Goal: Task Accomplishment & Management: Manage account settings

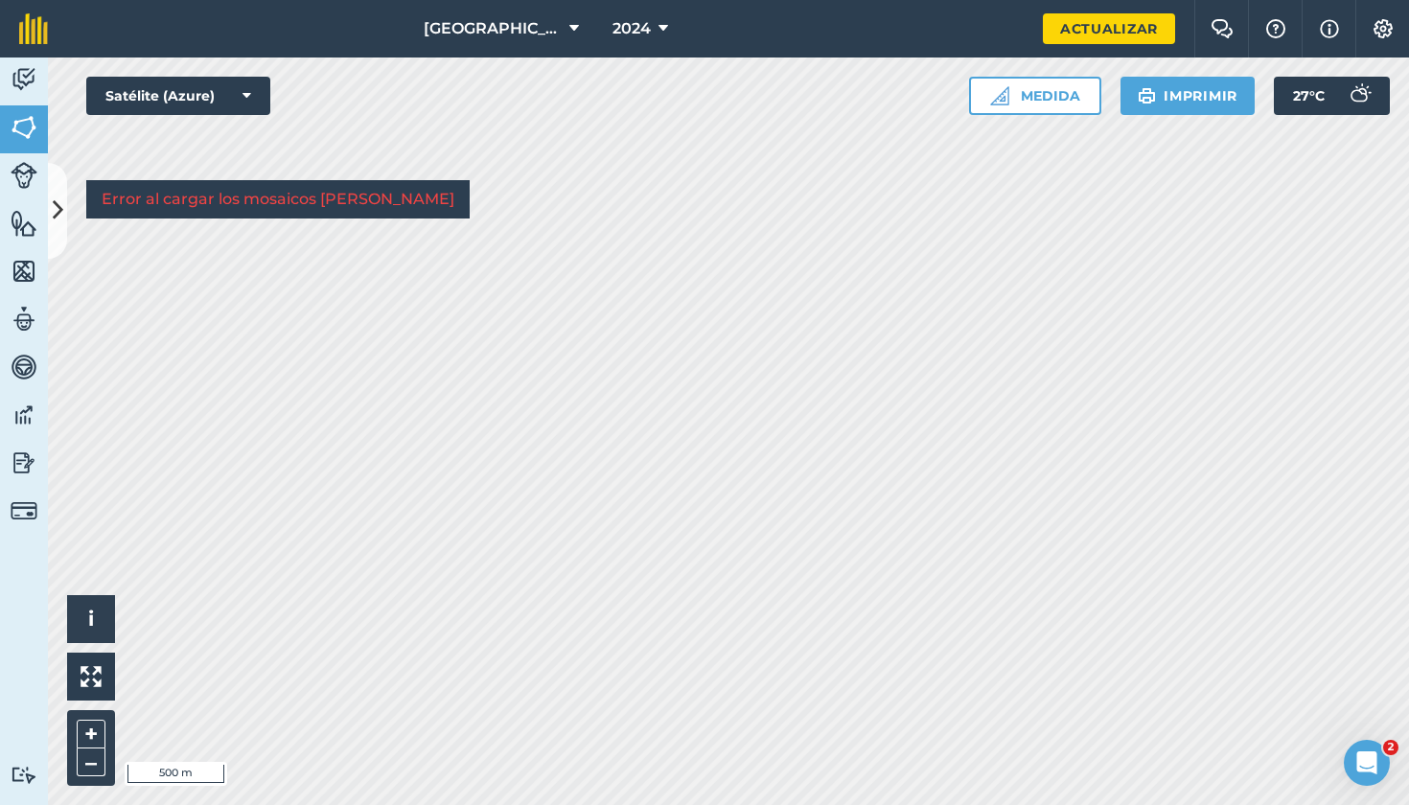
click at [31, 280] on img at bounding box center [24, 271] width 27 height 29
click at [58, 202] on icon at bounding box center [58, 211] width 11 height 34
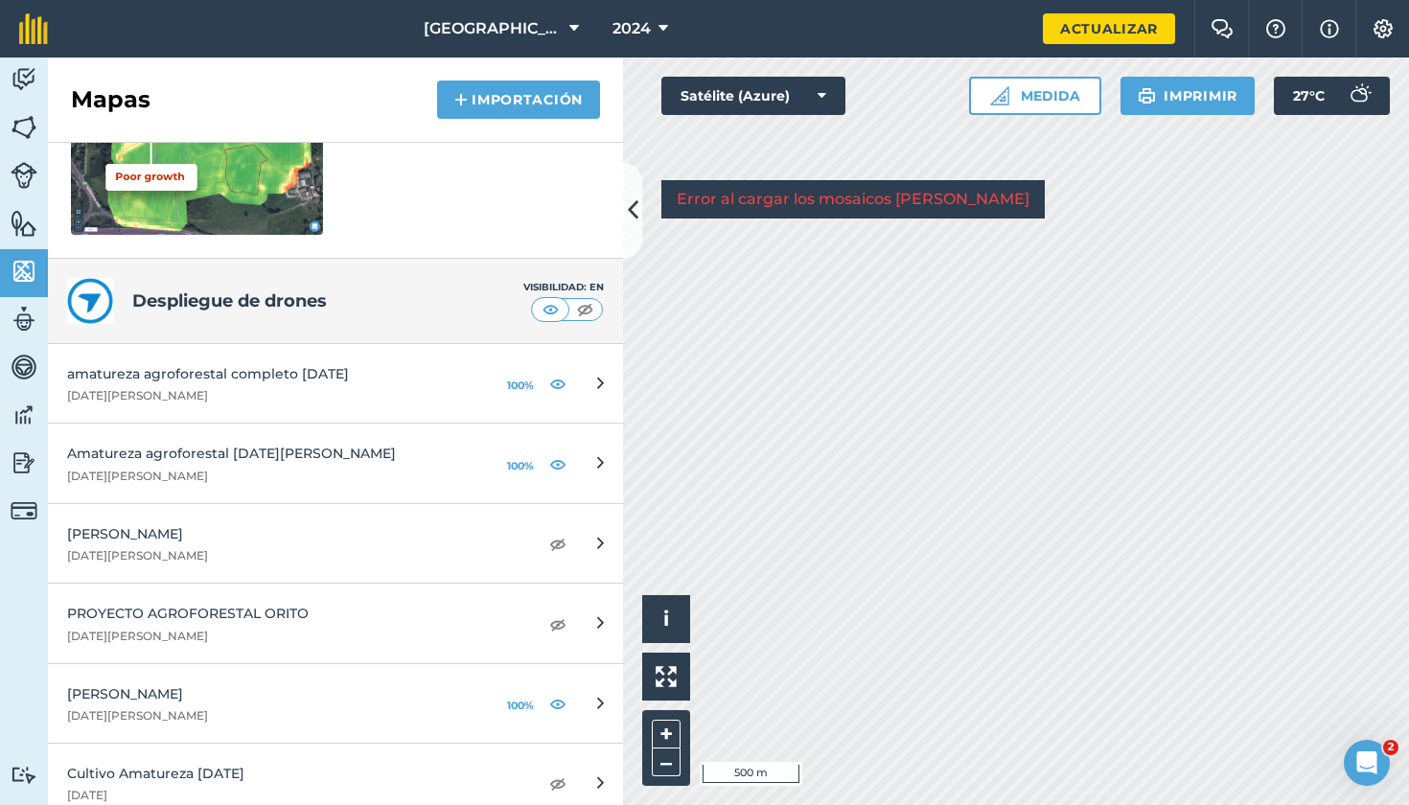
scroll to position [437, 0]
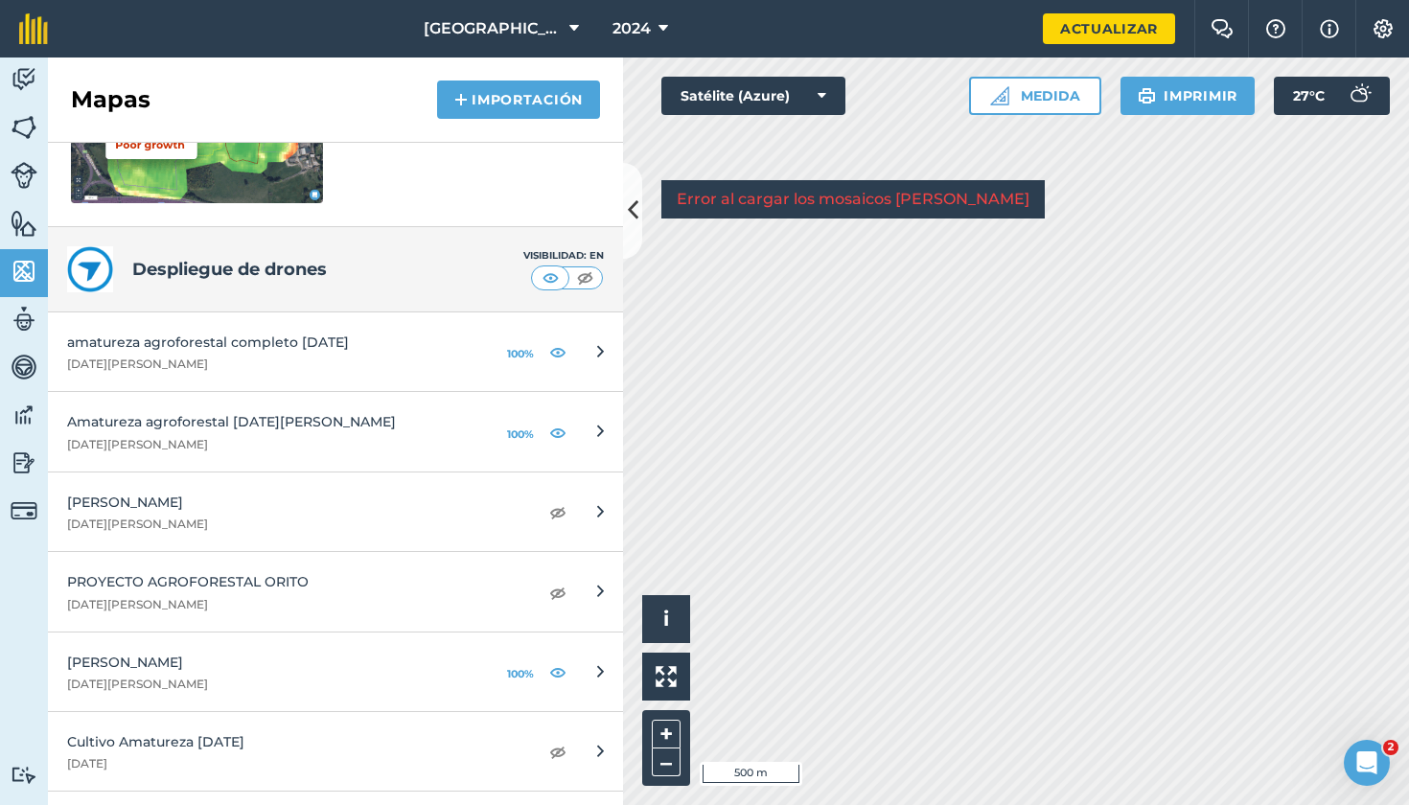
click at [556, 504] on img at bounding box center [557, 511] width 17 height 23
click at [549, 587] on img at bounding box center [557, 592] width 17 height 23
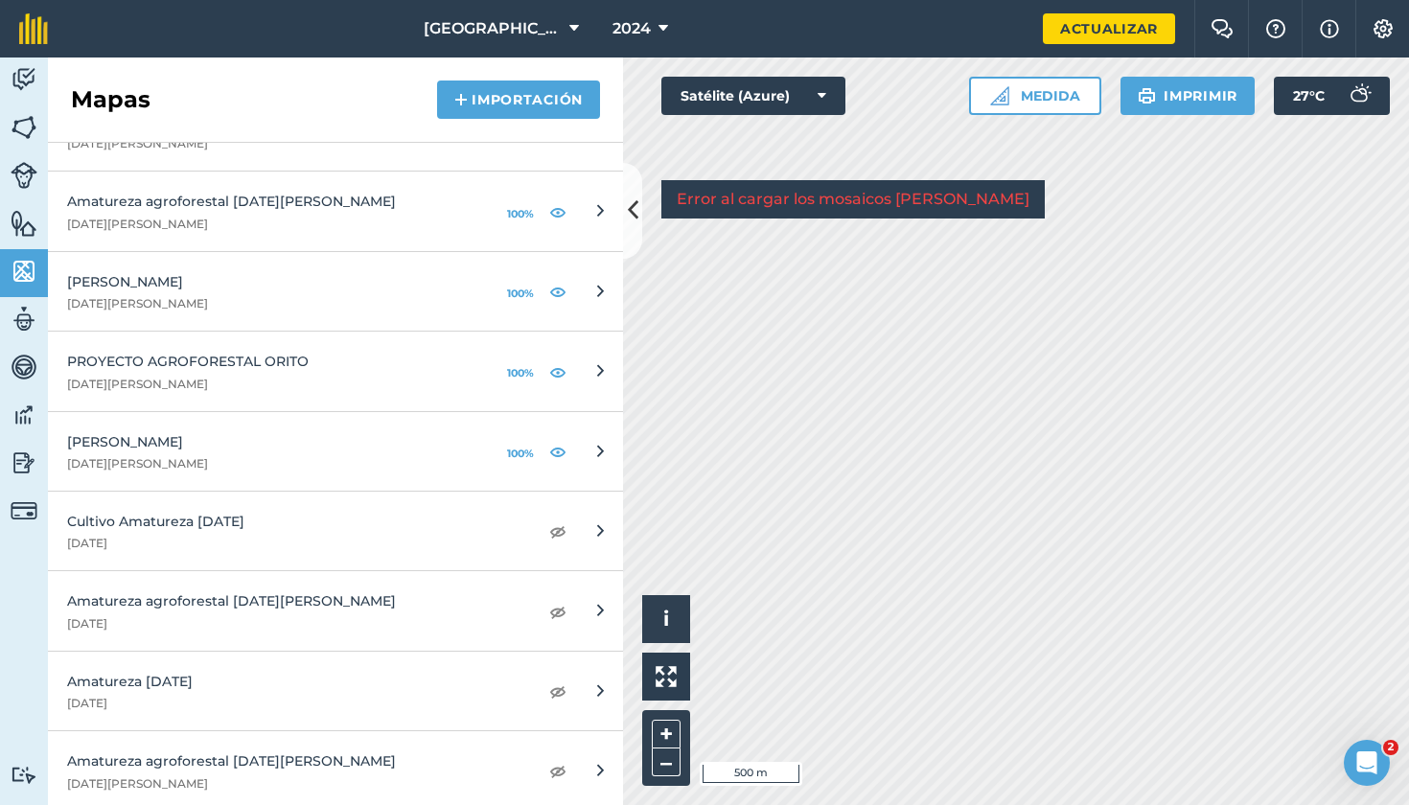
scroll to position [668, 0]
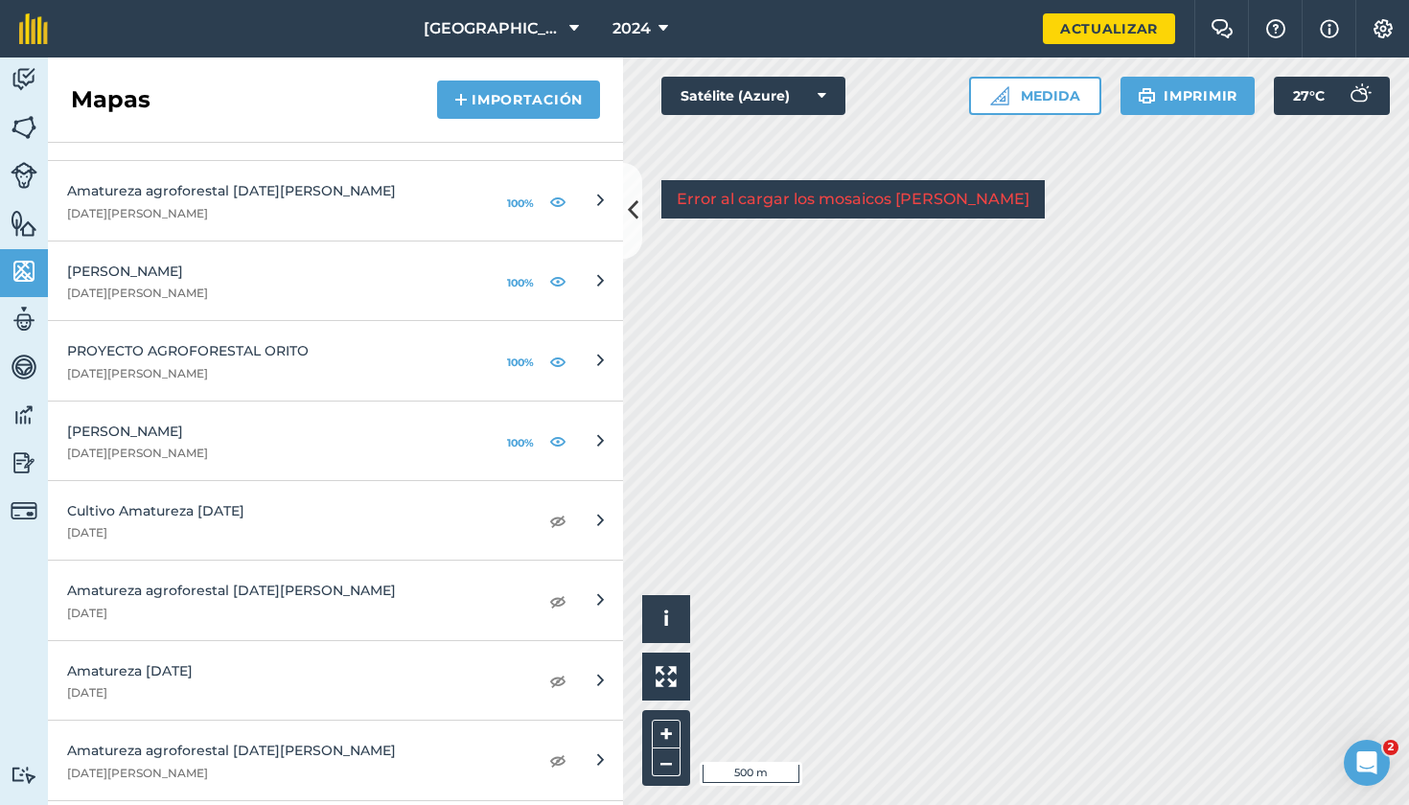
click at [551, 517] on img at bounding box center [557, 520] width 17 height 23
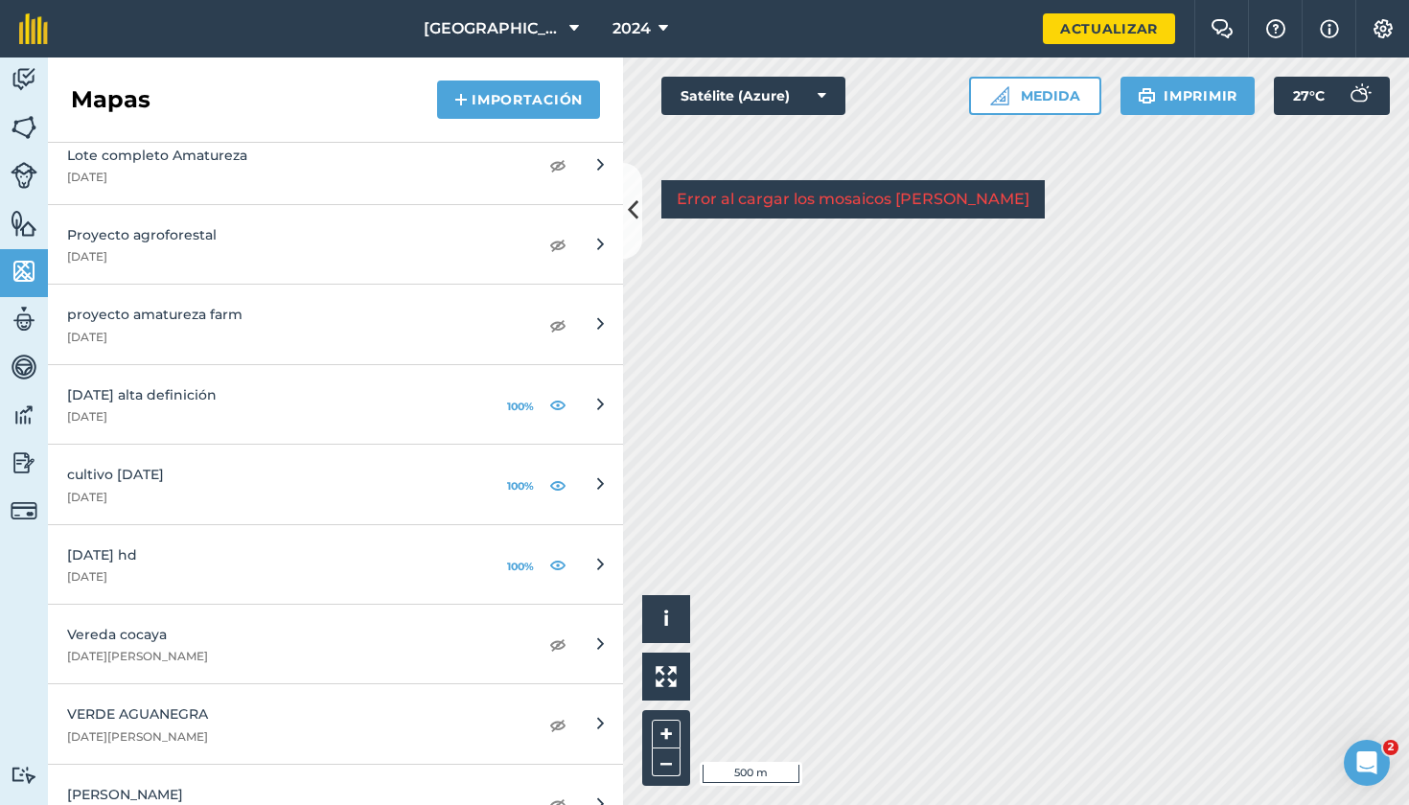
scroll to position [1624, 0]
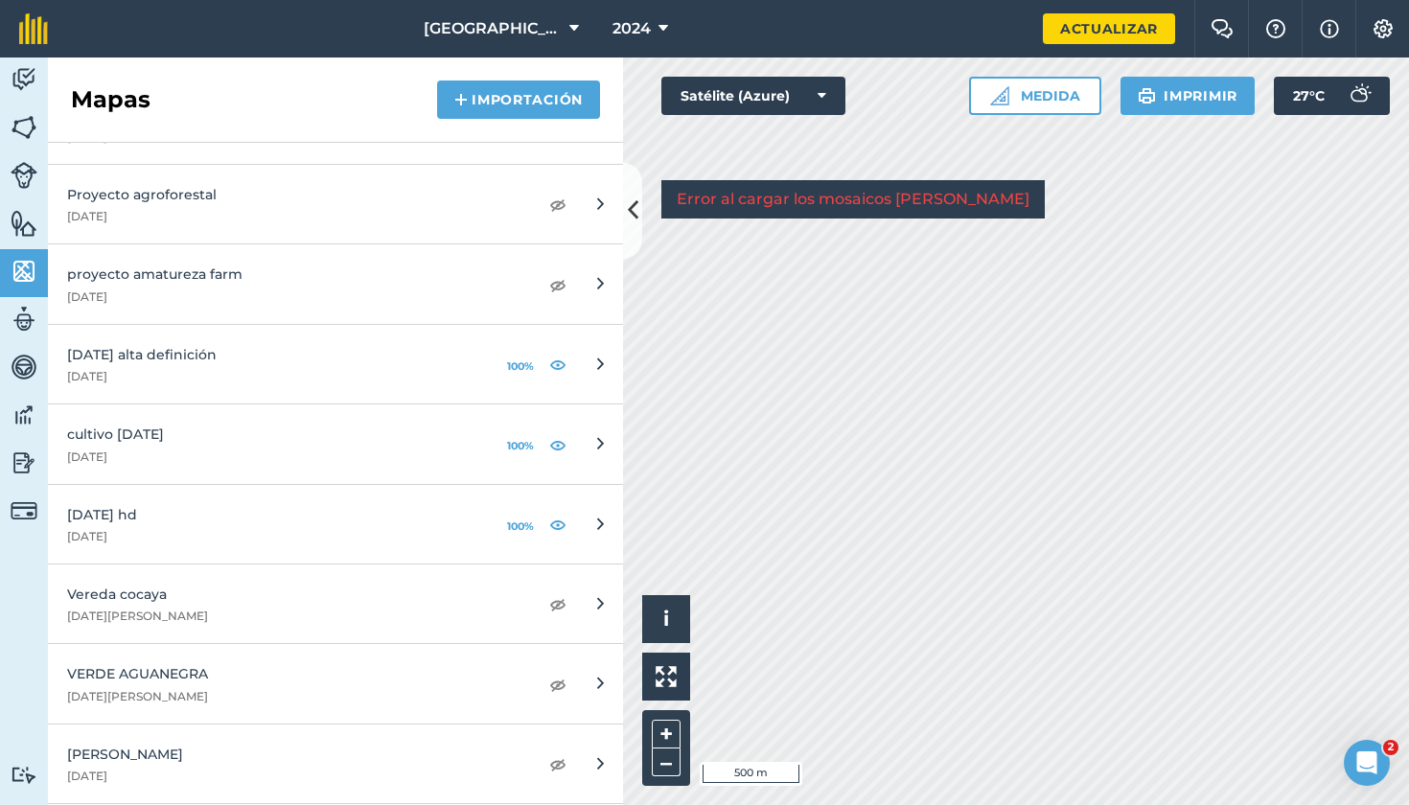
click at [562, 603] on img at bounding box center [557, 603] width 17 height 23
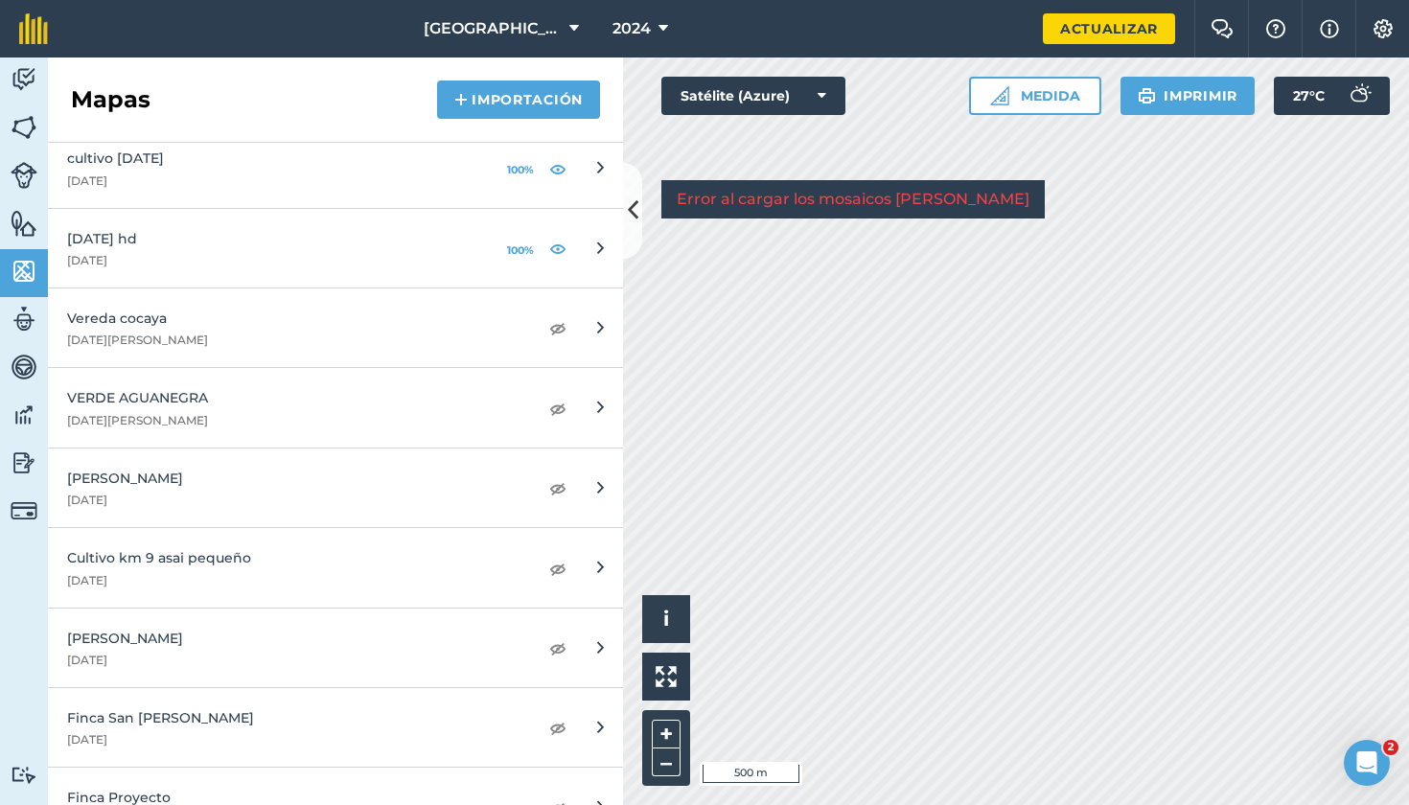
scroll to position [1924, 0]
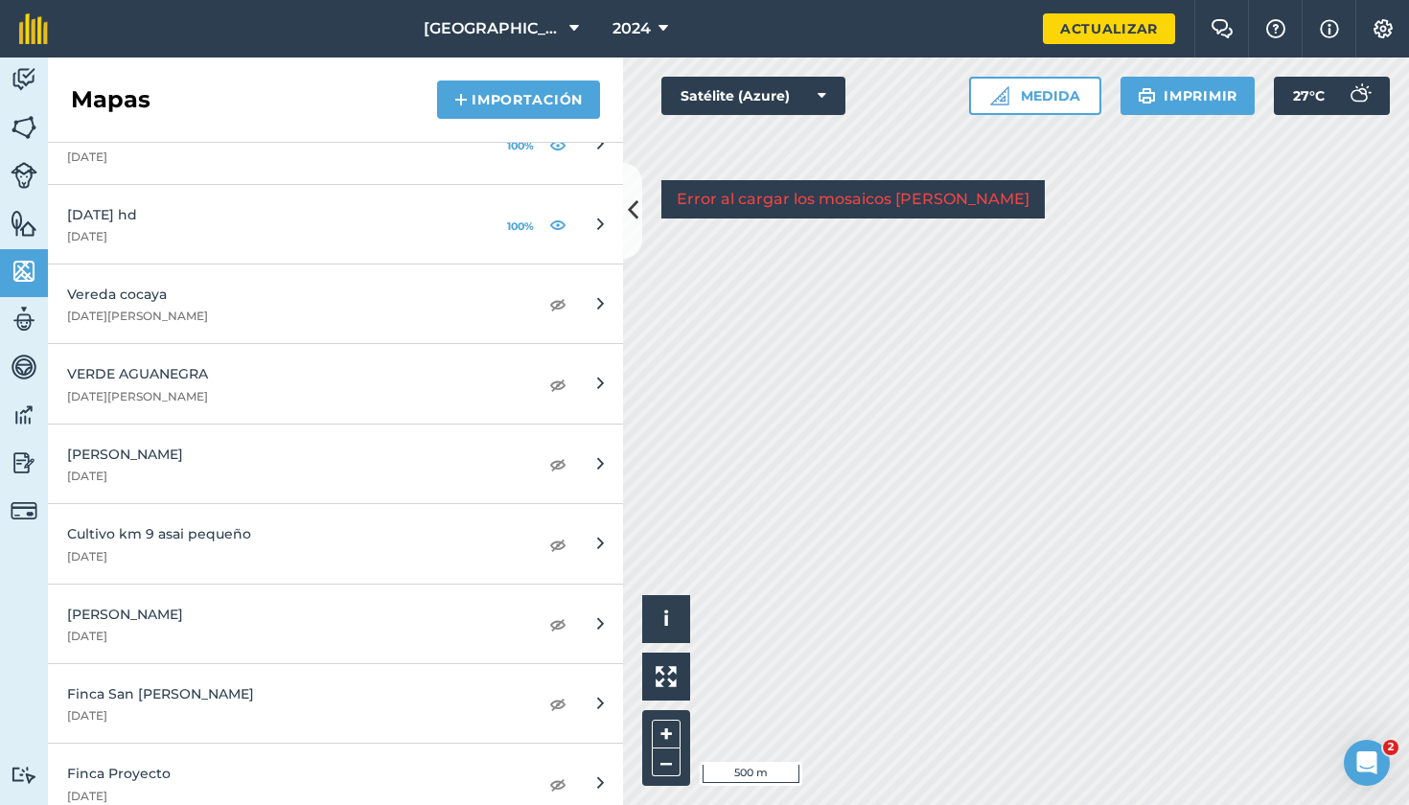
click at [551, 373] on img at bounding box center [557, 384] width 17 height 23
click at [556, 473] on link "Asai nariño nariño edgar 17 de febrero de 2022" at bounding box center [335, 465] width 575 height 80
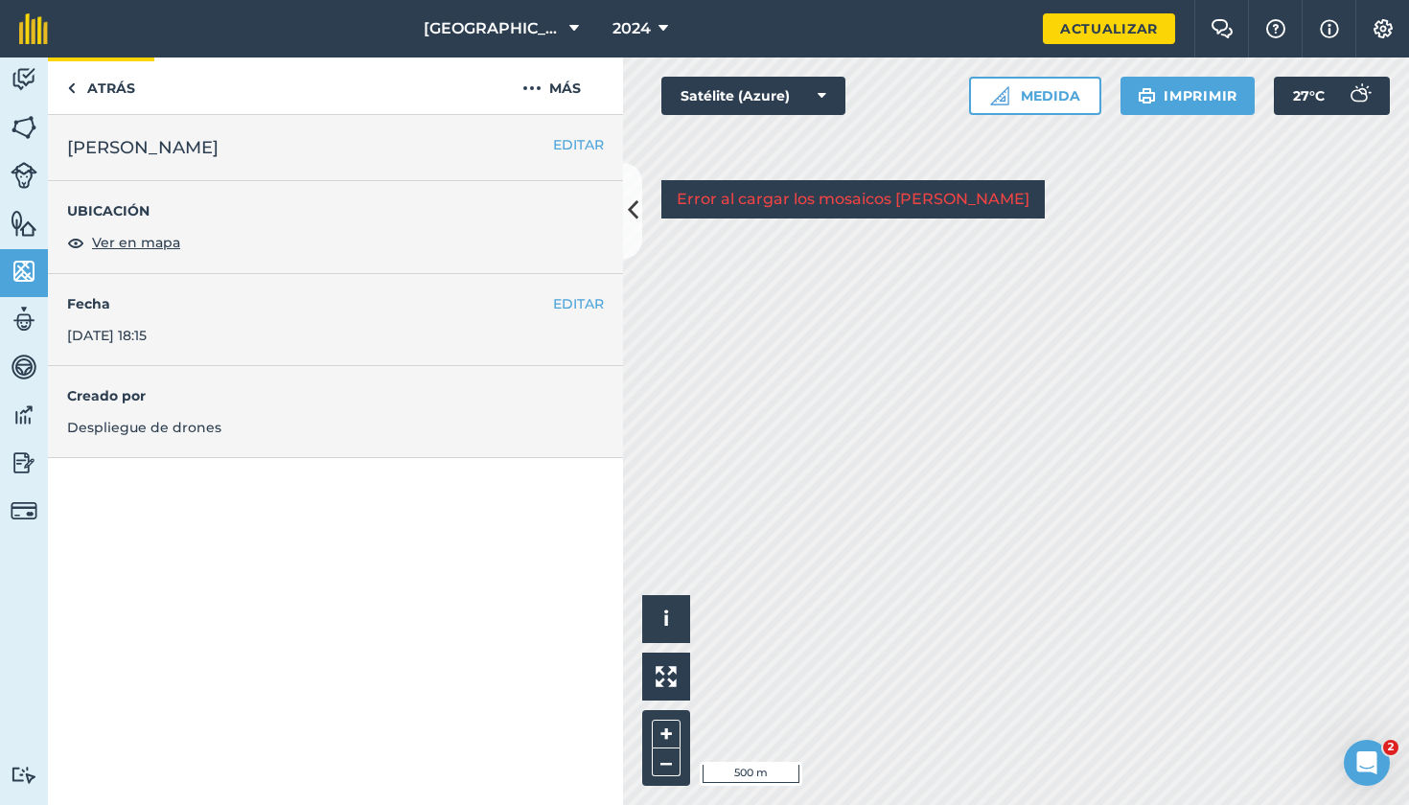
click at [93, 75] on link "ATRÁS" at bounding box center [101, 86] width 106 height 57
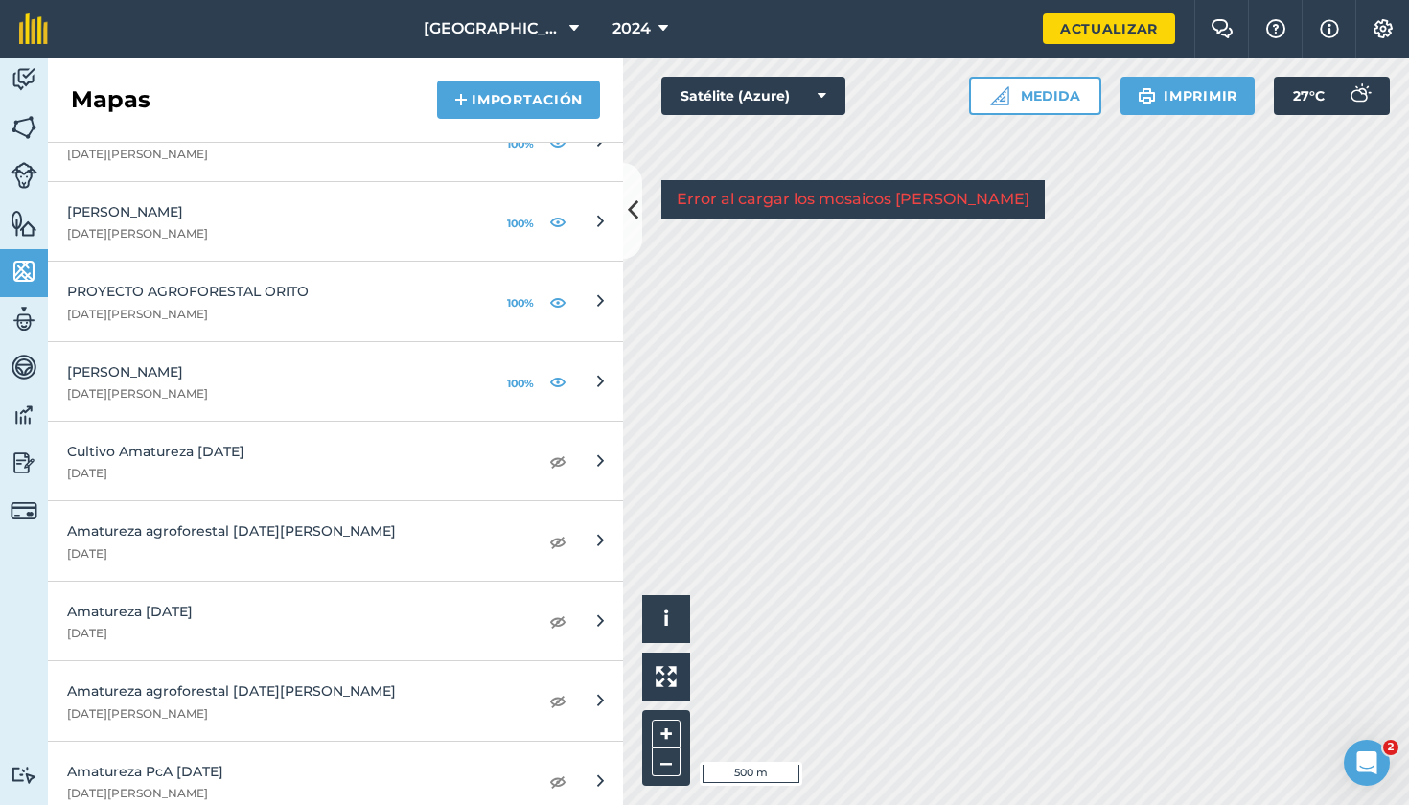
scroll to position [725, 0]
click at [552, 98] on button "IMPORTACIÓN" at bounding box center [518, 100] width 163 height 38
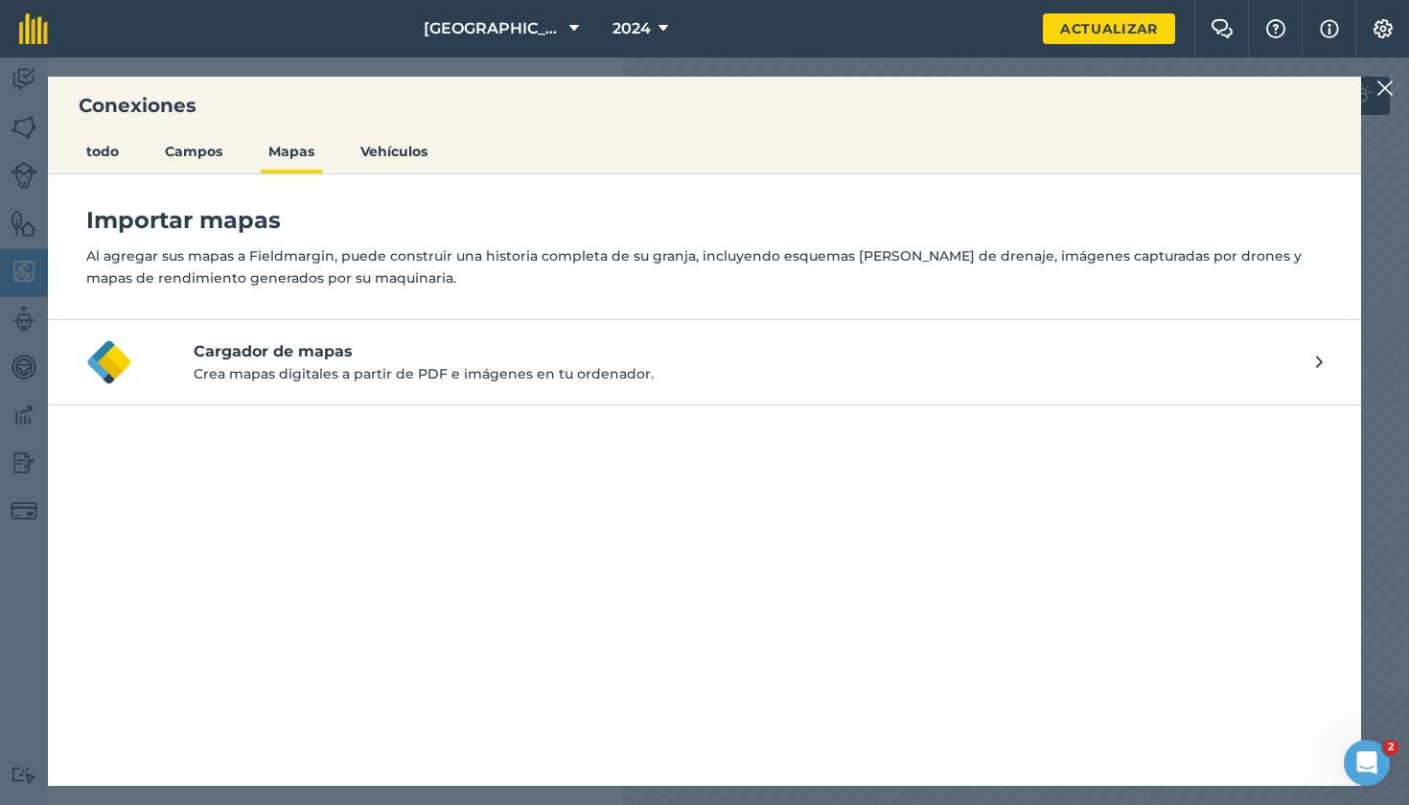
click at [276, 351] on h4 "Cargador de mapas" at bounding box center [755, 351] width 1123 height 23
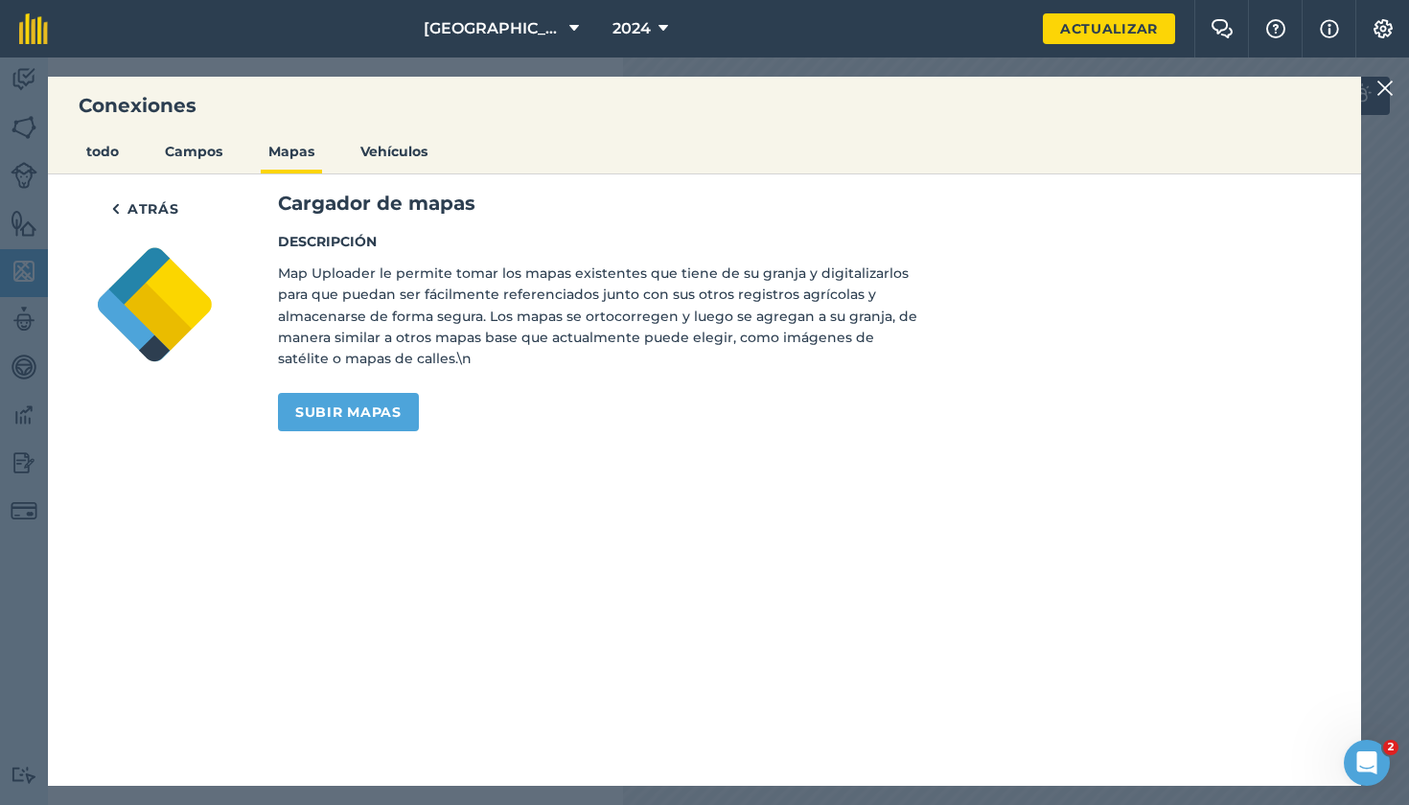
click at [147, 202] on button "ATRÁS" at bounding box center [145, 209] width 103 height 38
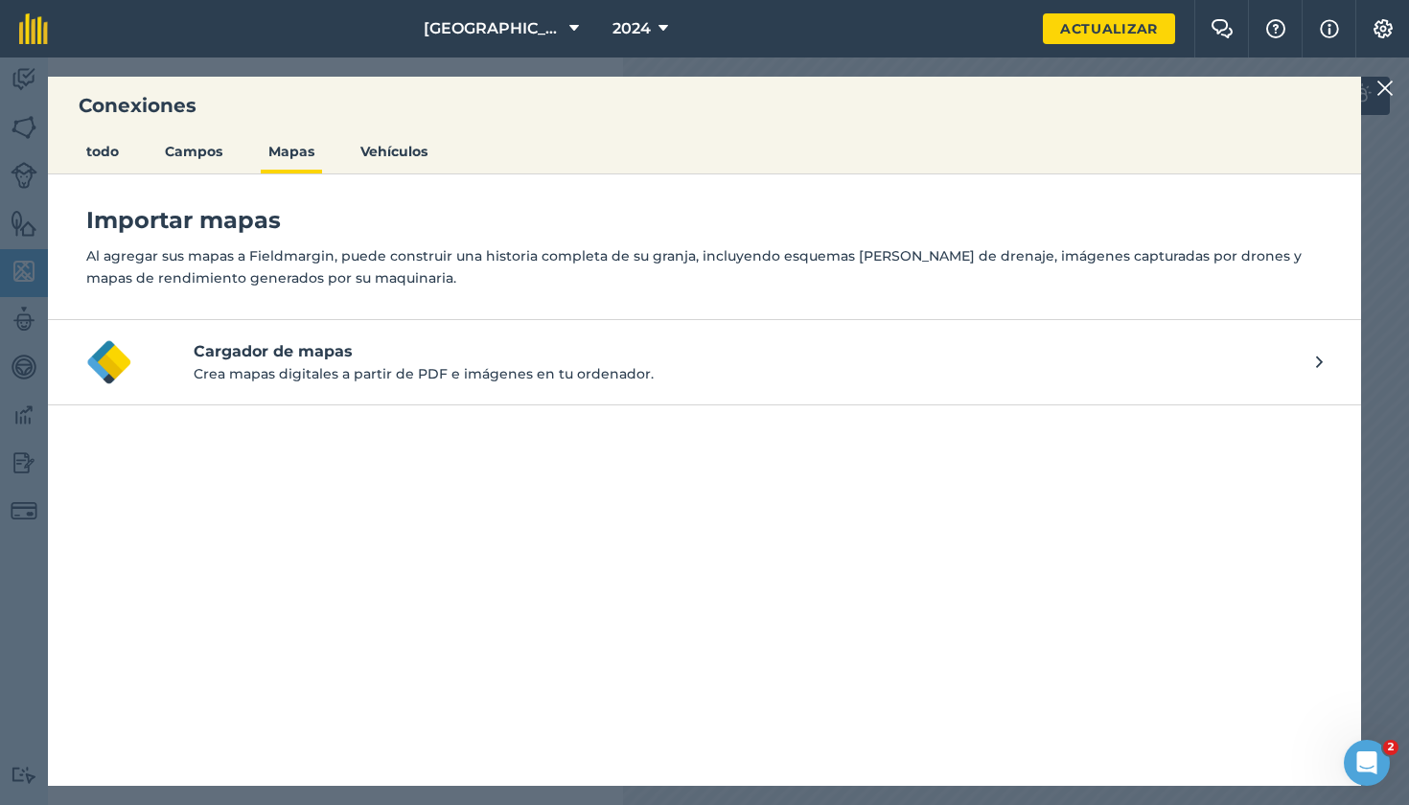
click at [299, 361] on h4 "Cargador de mapas" at bounding box center [755, 351] width 1123 height 23
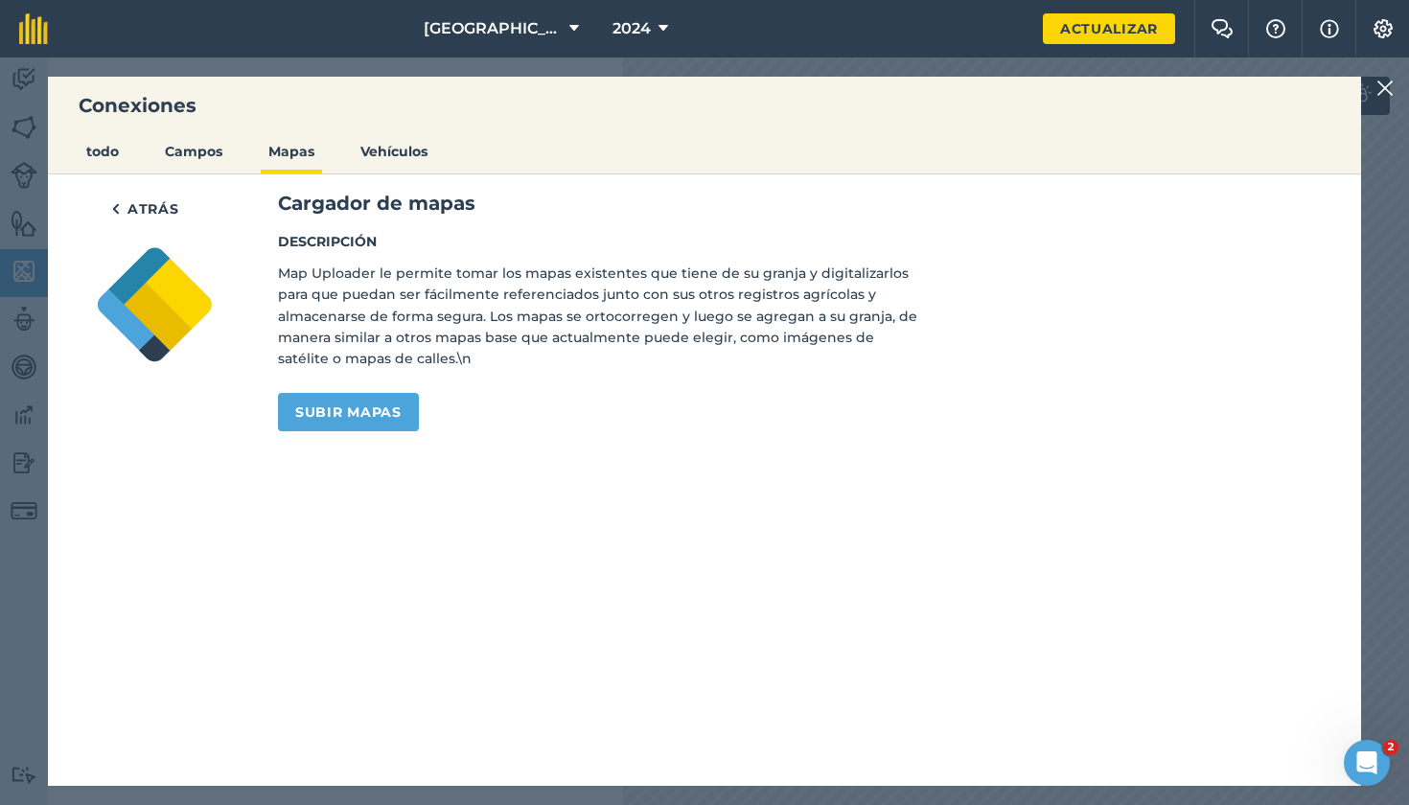
click at [343, 409] on link "SUBIR MAPAS" at bounding box center [348, 412] width 141 height 38
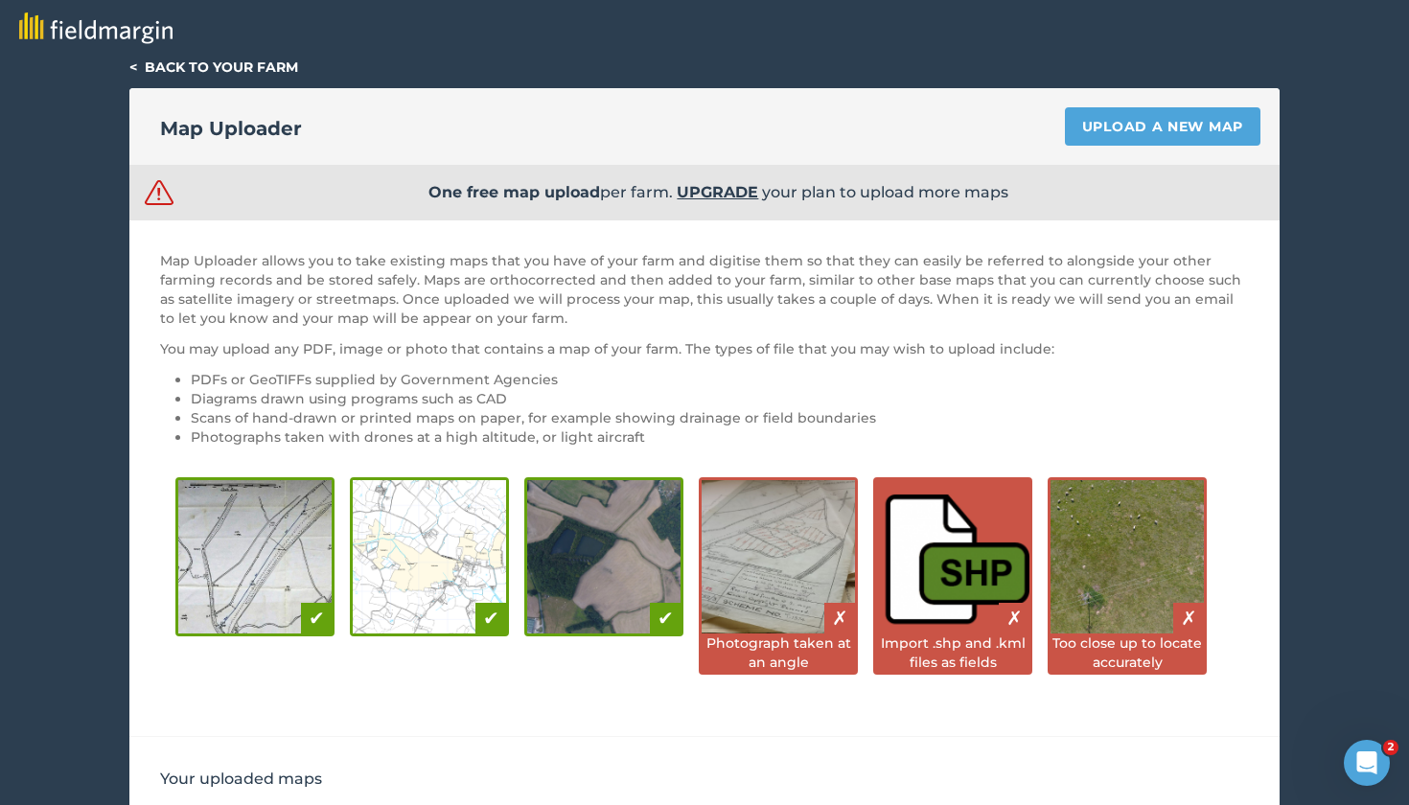
click at [1303, 161] on div "< Back to your farm Map Uploader Upload a new map One free map upload per farm.…" at bounding box center [704, 516] width 1409 height 917
click at [140, 61] on link "< Back to your farm" at bounding box center [213, 66] width 169 height 17
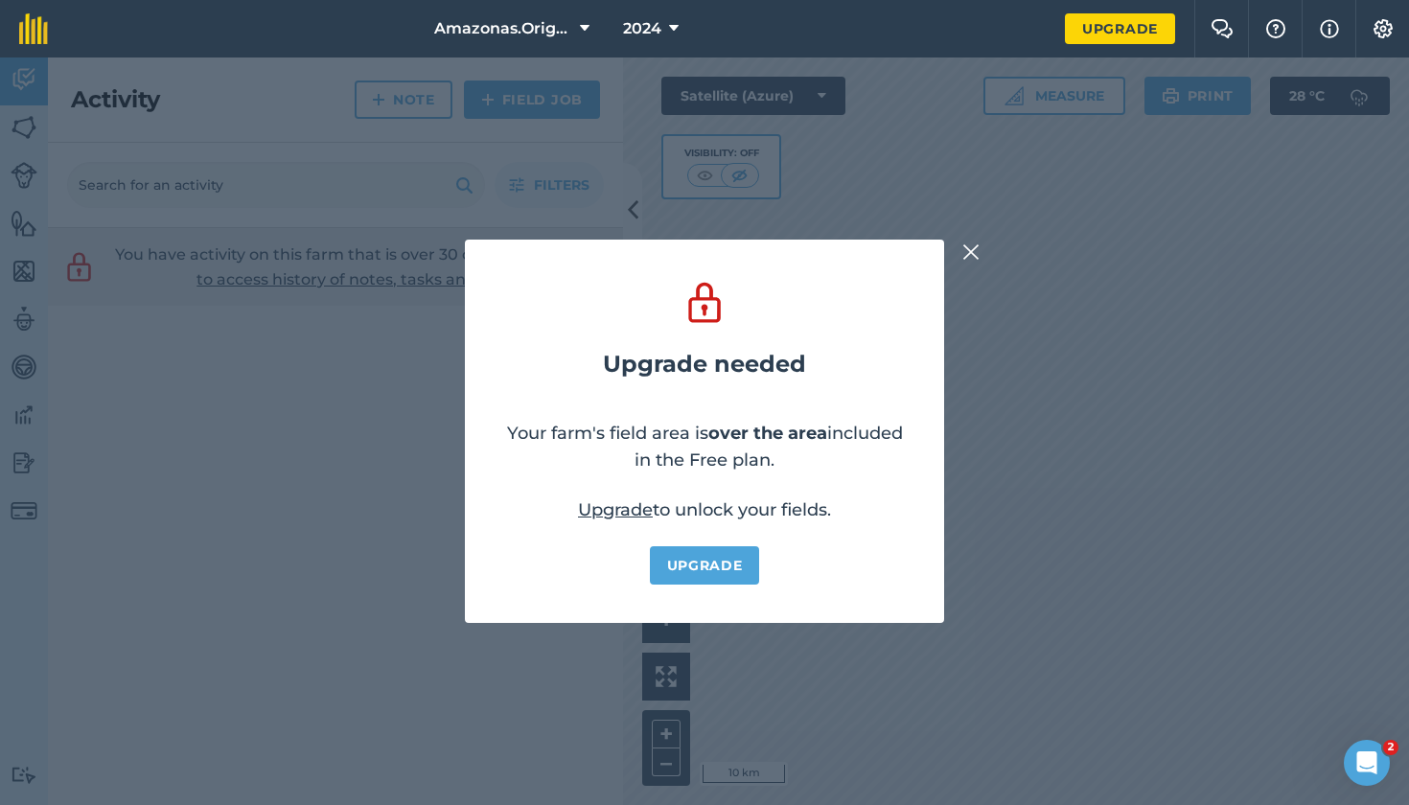
click at [973, 259] on img at bounding box center [971, 252] width 17 height 23
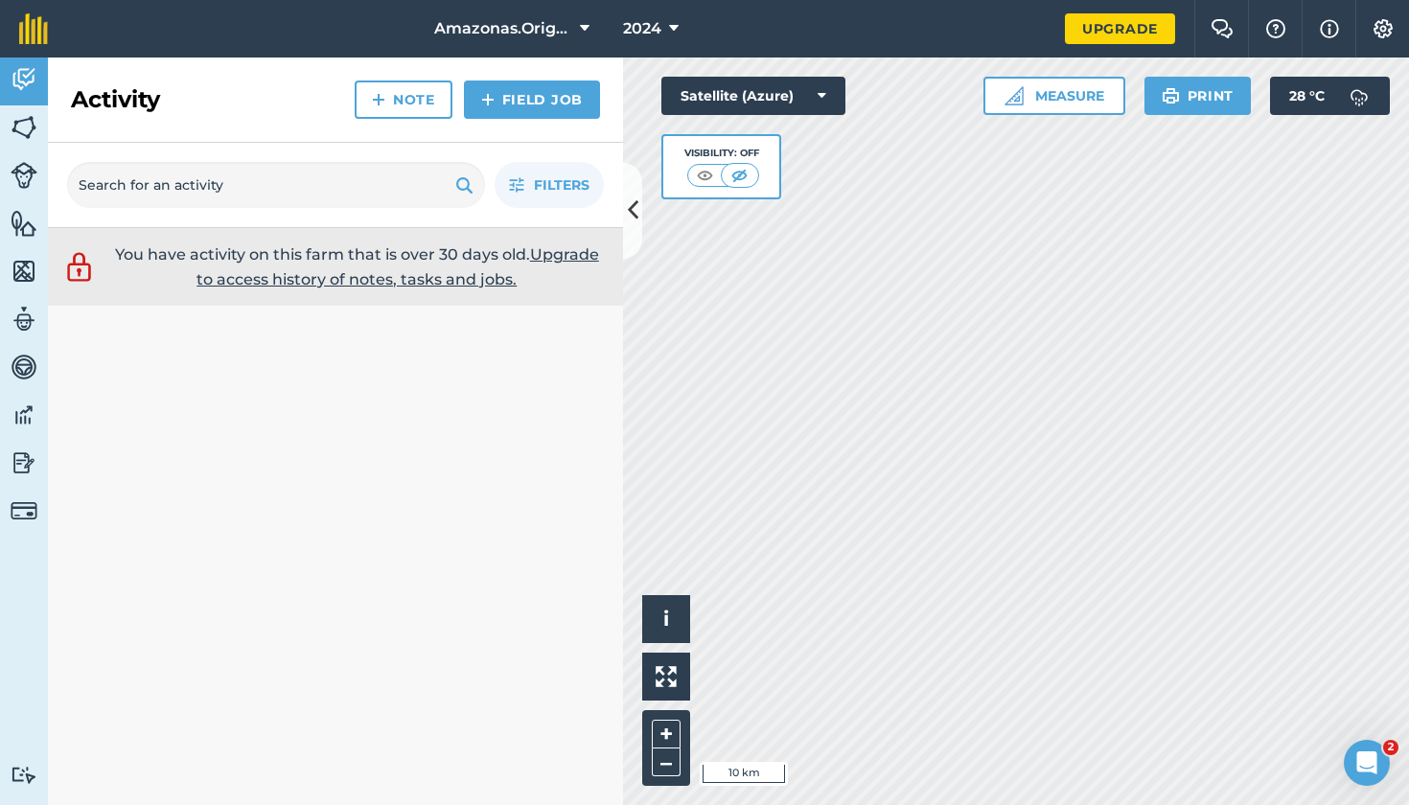
click at [28, 129] on img at bounding box center [24, 127] width 27 height 29
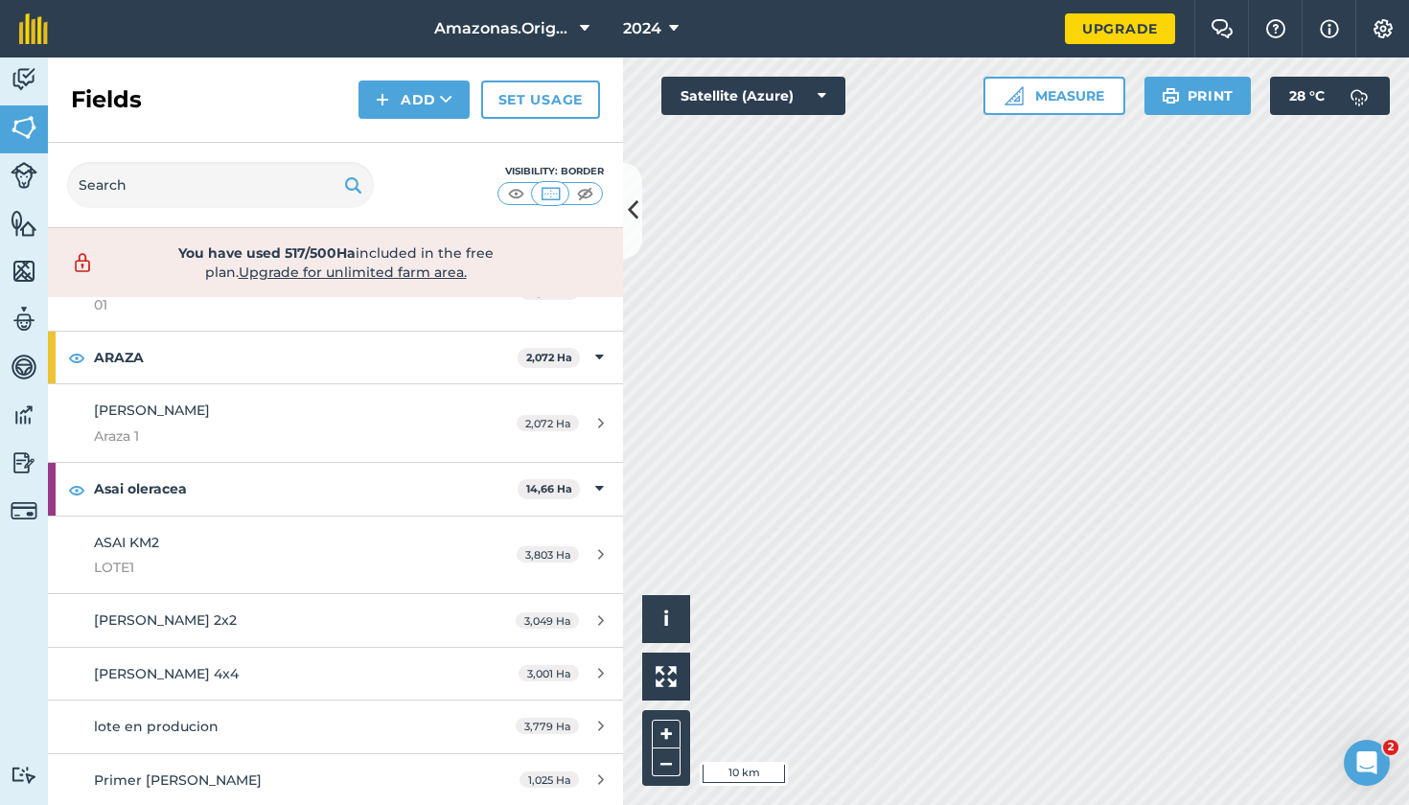
scroll to position [337, 0]
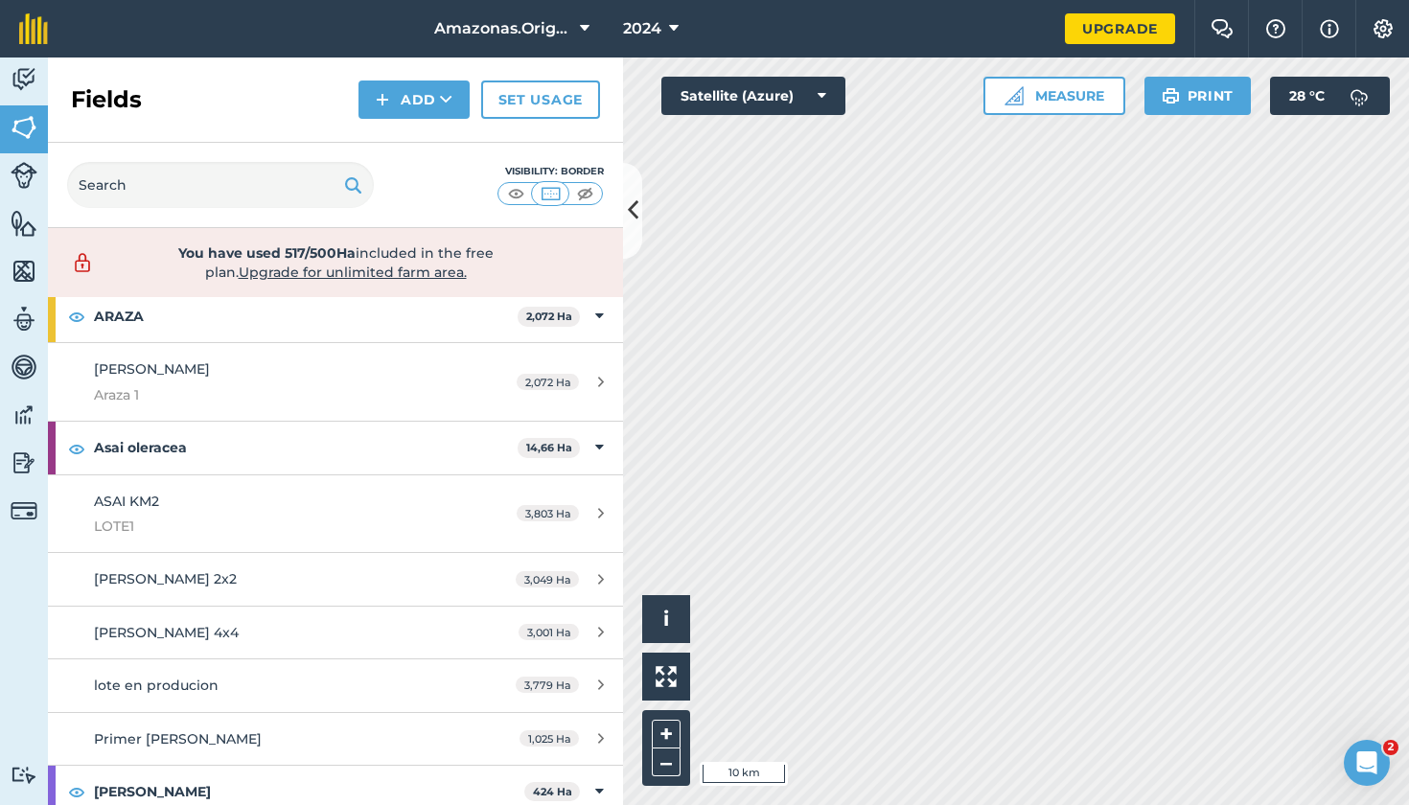
click at [486, 263] on span "You have used 517/500Ha included in the free plan . Upgrade for unlimited farm …" at bounding box center [335, 263] width 408 height 38
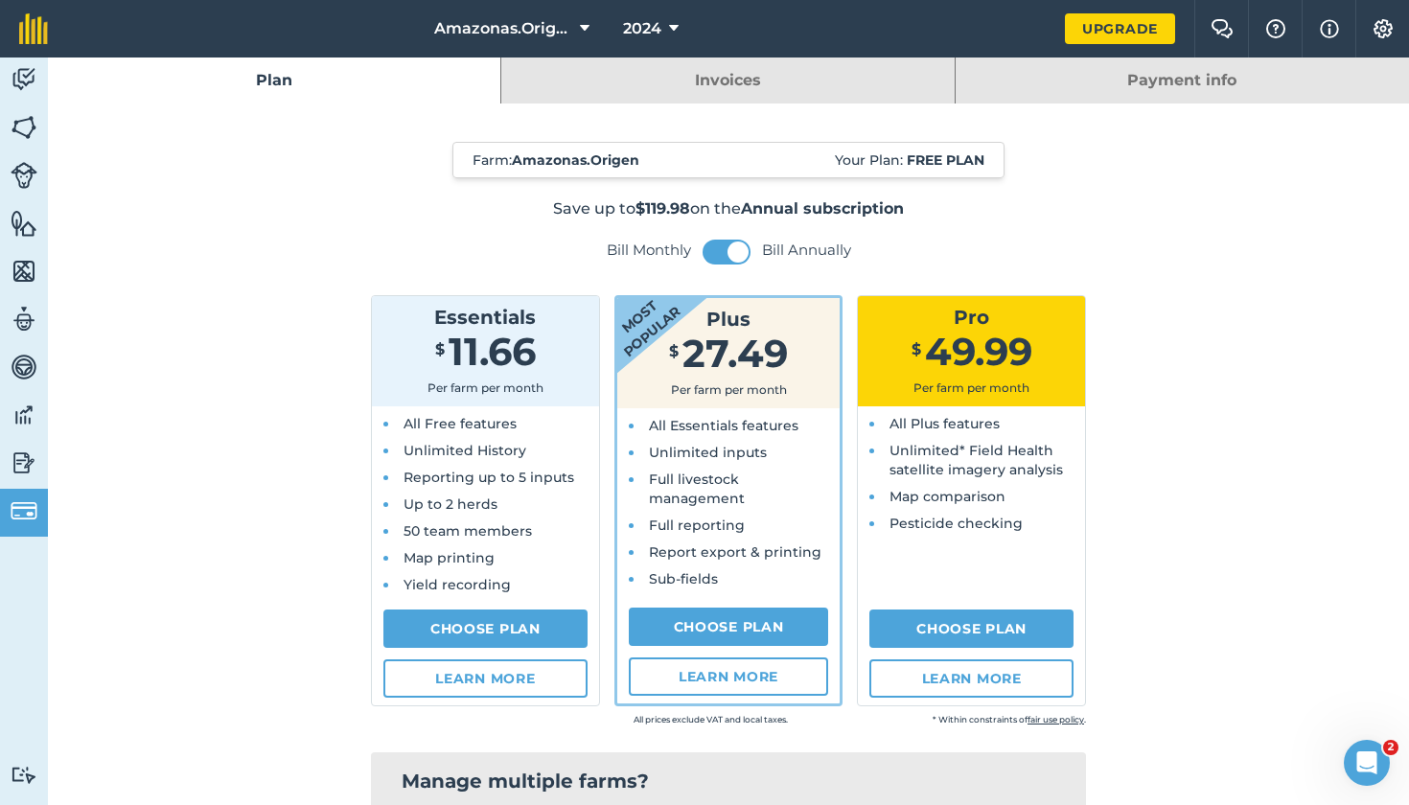
click at [12, 87] on img at bounding box center [24, 79] width 27 height 29
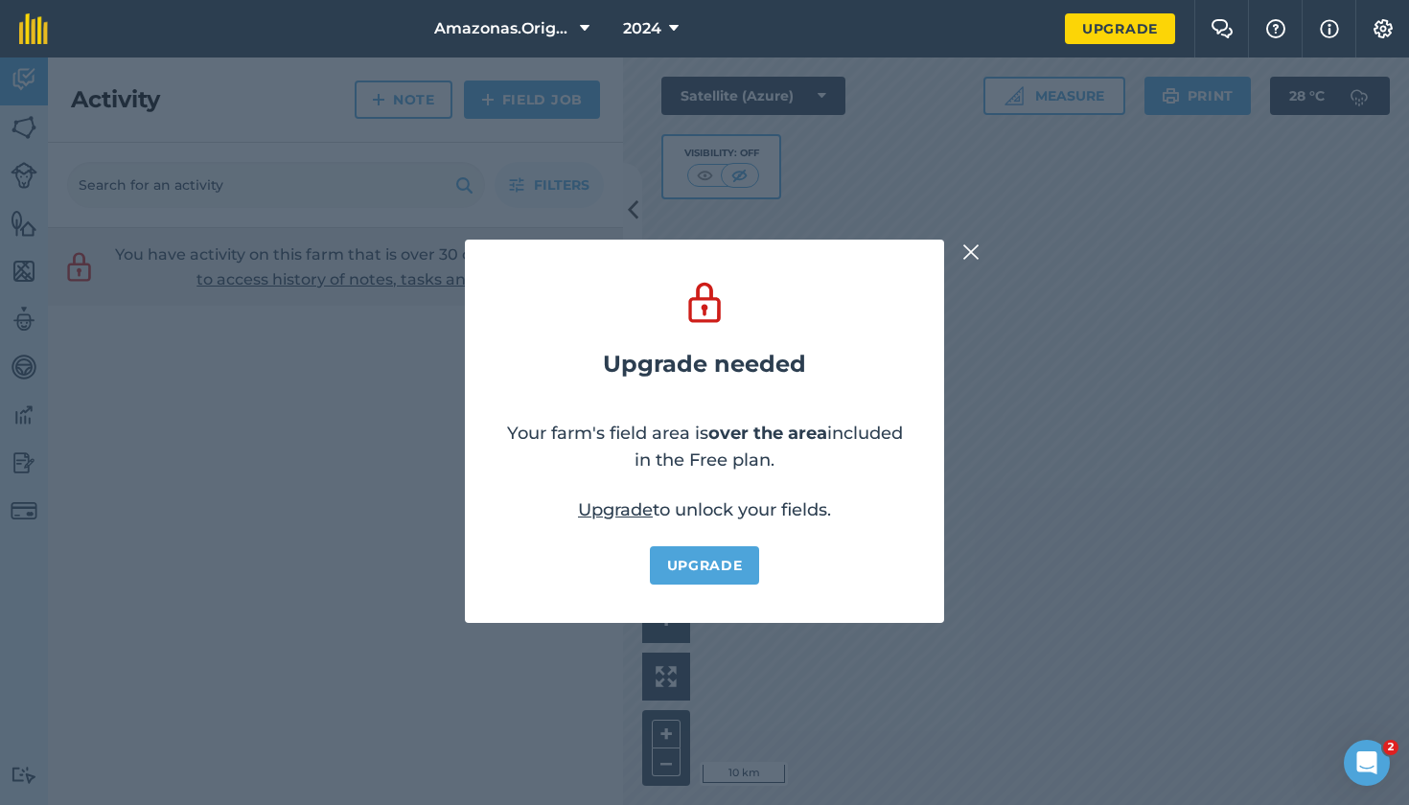
click at [978, 243] on img at bounding box center [971, 252] width 17 height 23
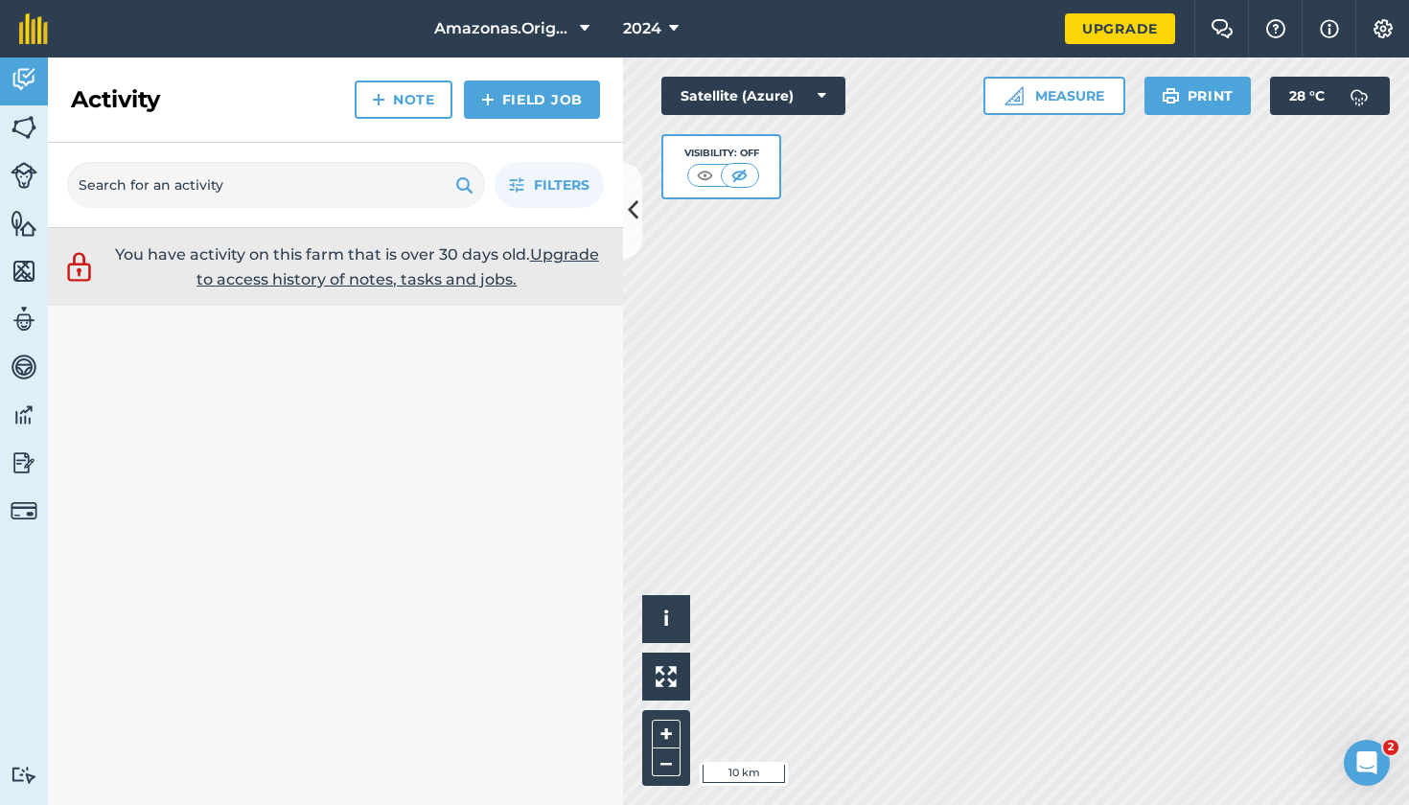
click at [29, 133] on img at bounding box center [24, 127] width 27 height 29
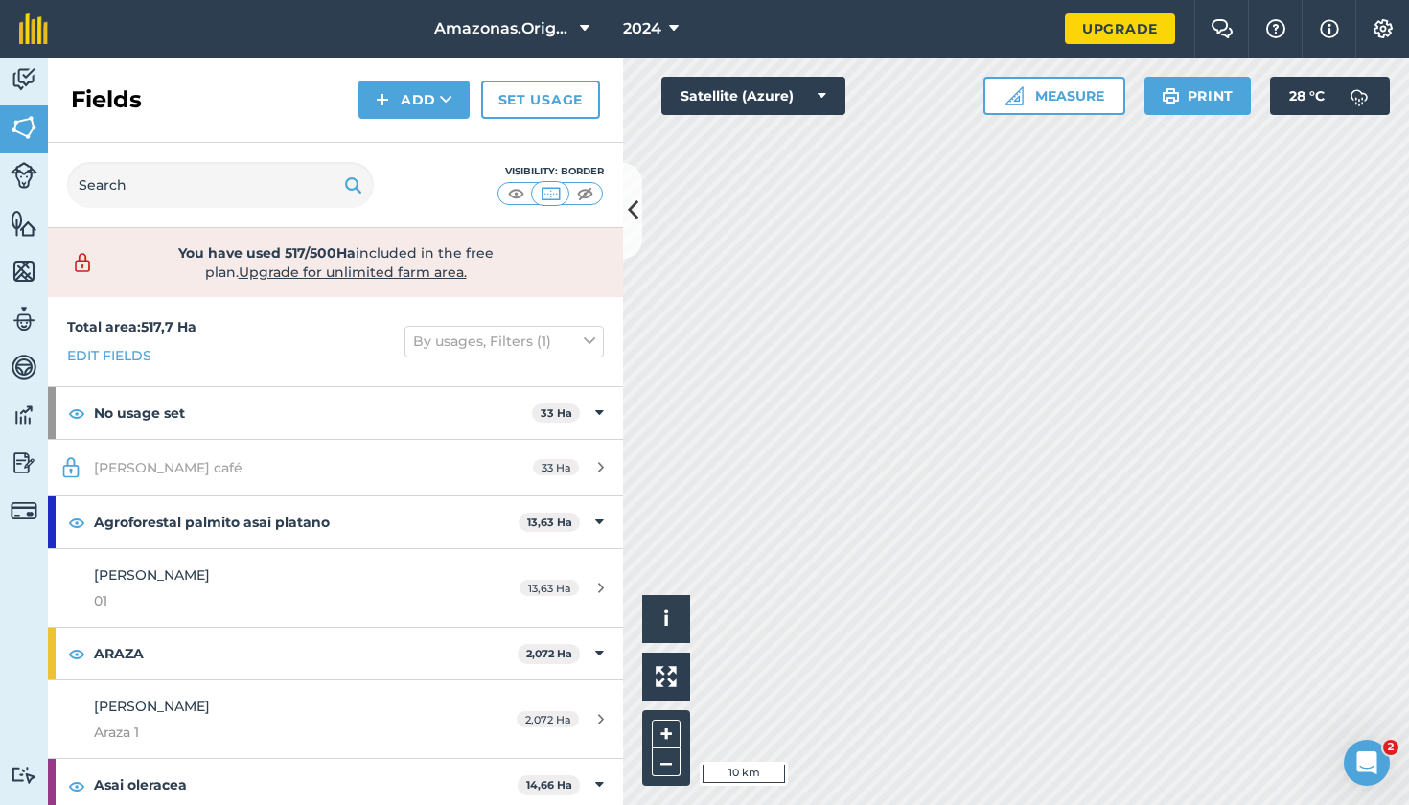
click at [639, 204] on button at bounding box center [632, 211] width 19 height 96
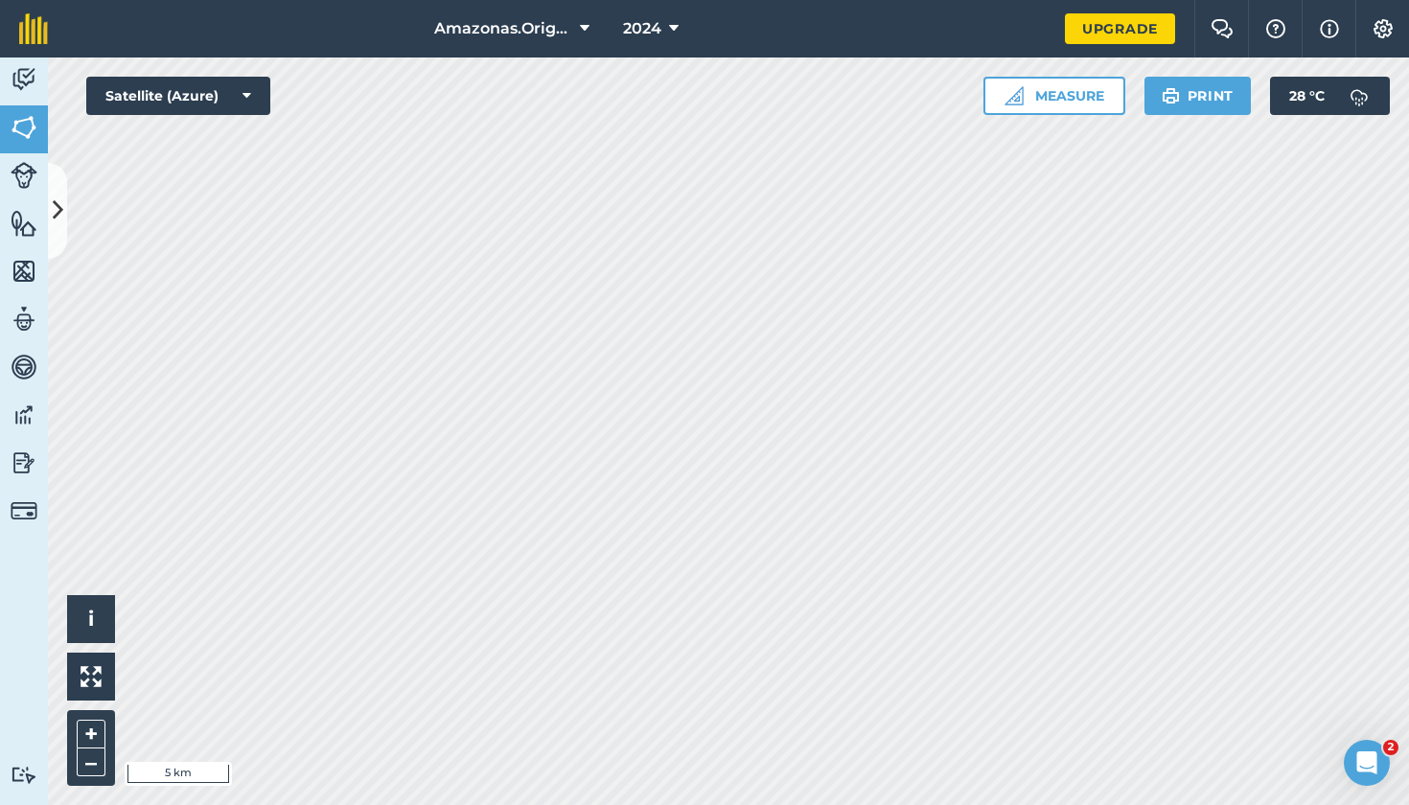
click at [61, 194] on icon at bounding box center [58, 211] width 11 height 34
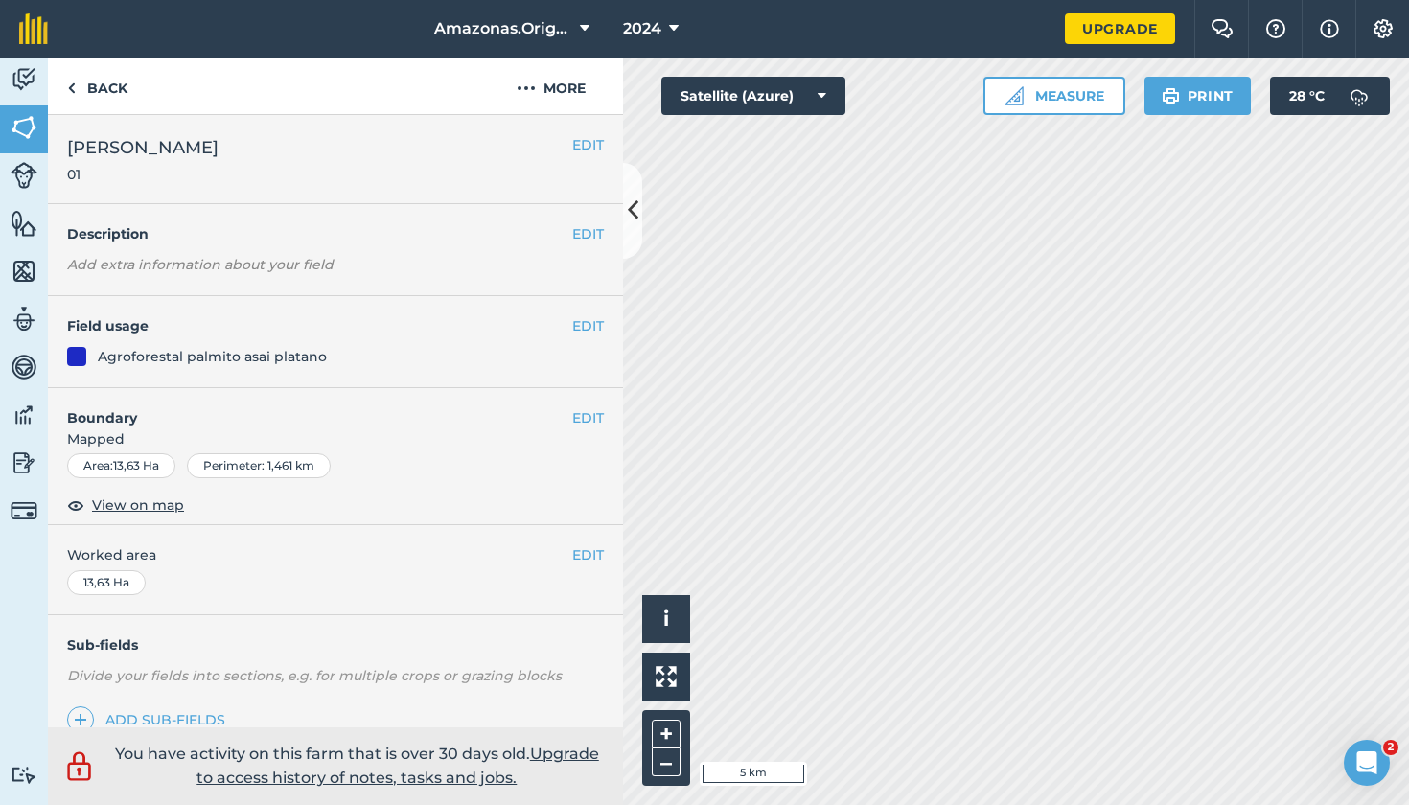
click at [41, 79] on link "Activity" at bounding box center [24, 82] width 48 height 48
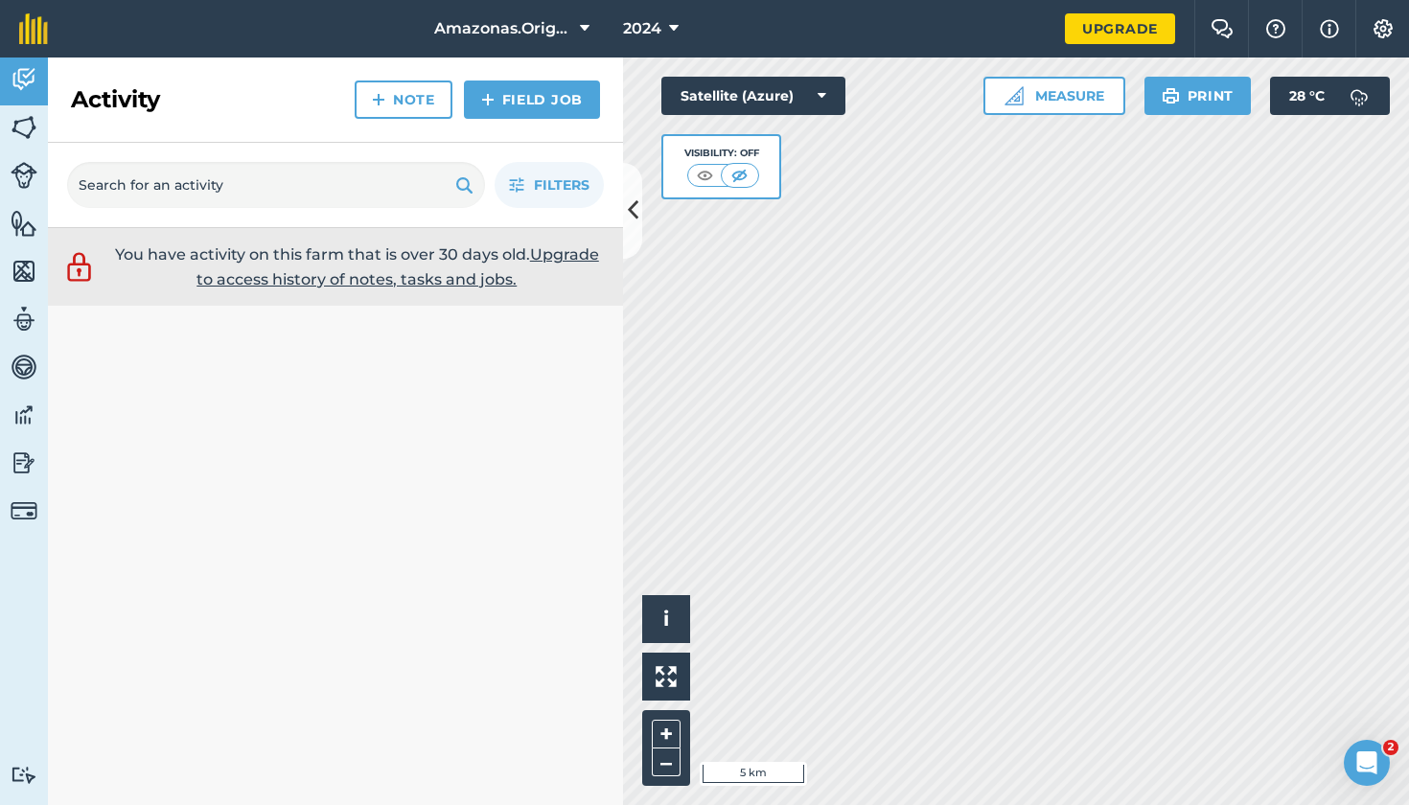
click at [27, 129] on img at bounding box center [24, 127] width 27 height 29
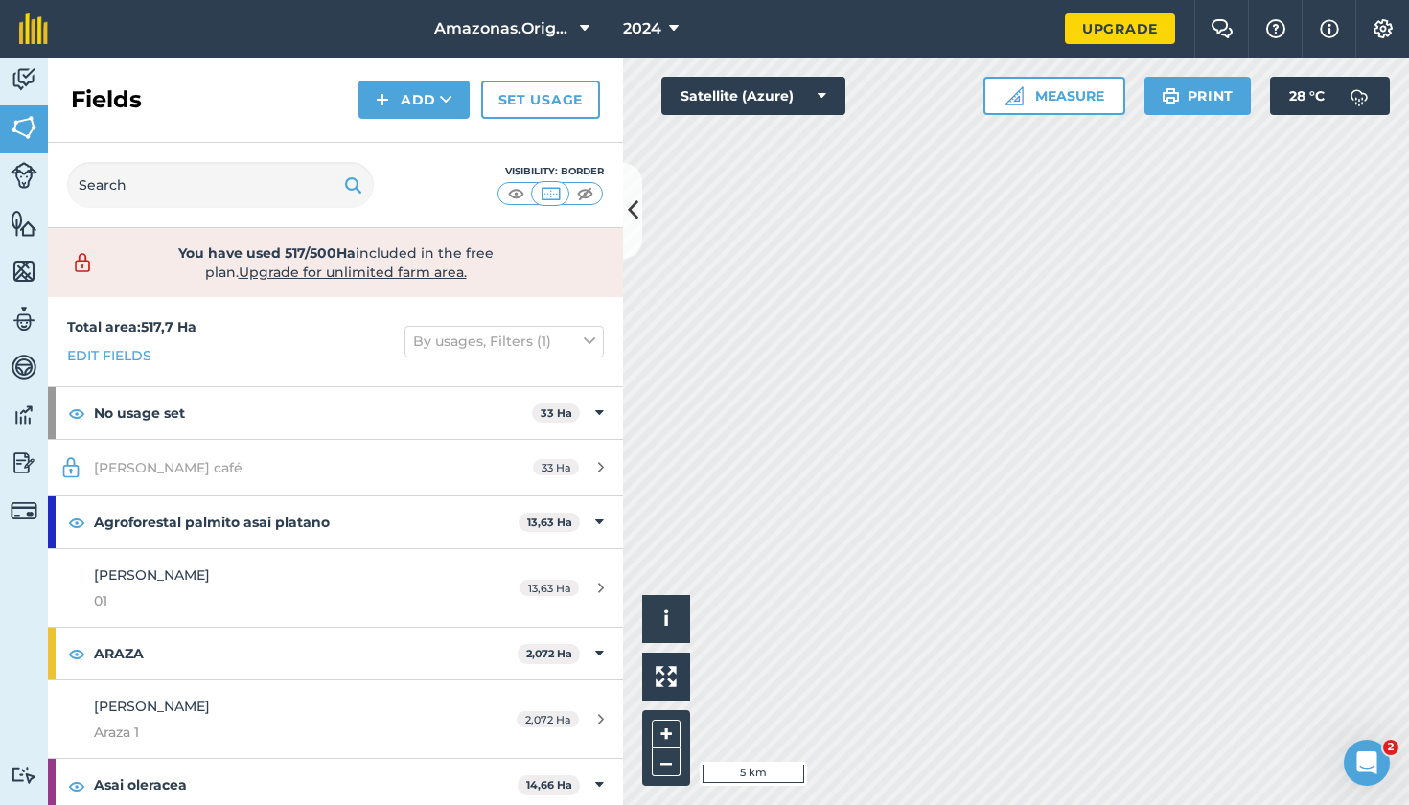
click at [640, 200] on button at bounding box center [632, 211] width 19 height 96
